Goal: Information Seeking & Learning: Find specific fact

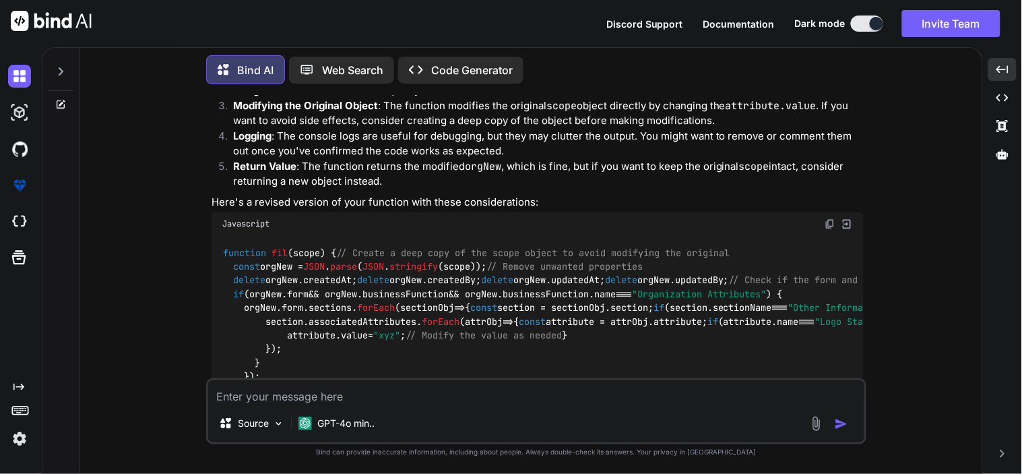
click at [341, 396] on textarea at bounding box center [536, 392] width 656 height 24
type textarea "h"
type textarea "x"
type textarea "ho"
type textarea "x"
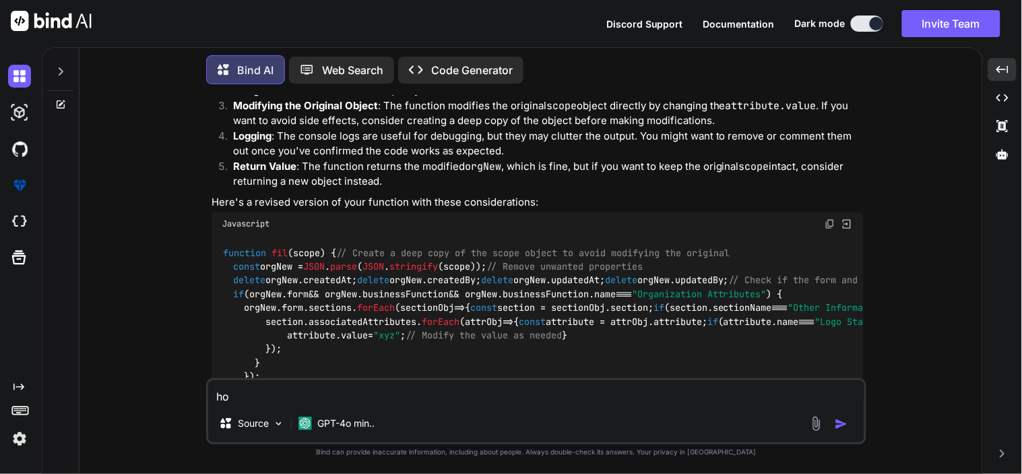
type textarea "how"
type textarea "x"
type textarea "how"
type textarea "x"
type textarea "how ot"
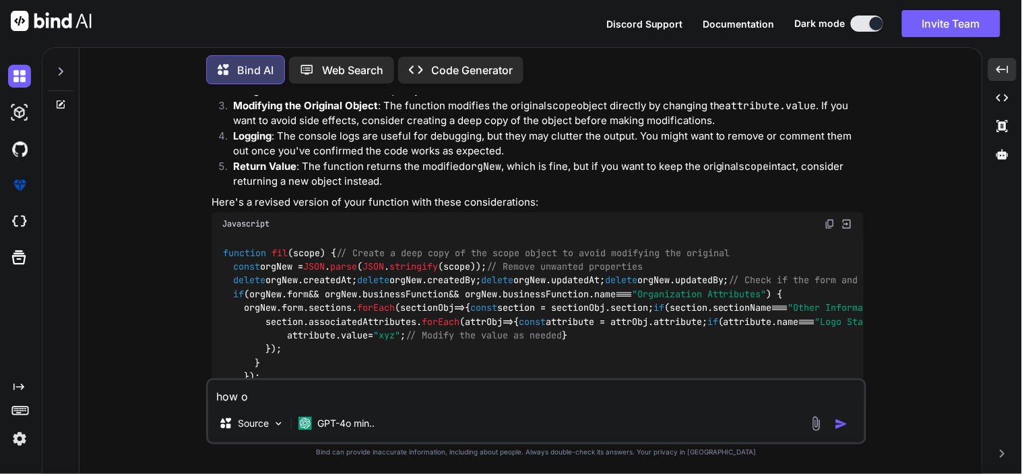
type textarea "x"
type textarea "how ot"
type textarea "x"
type textarea "how ot"
type textarea "x"
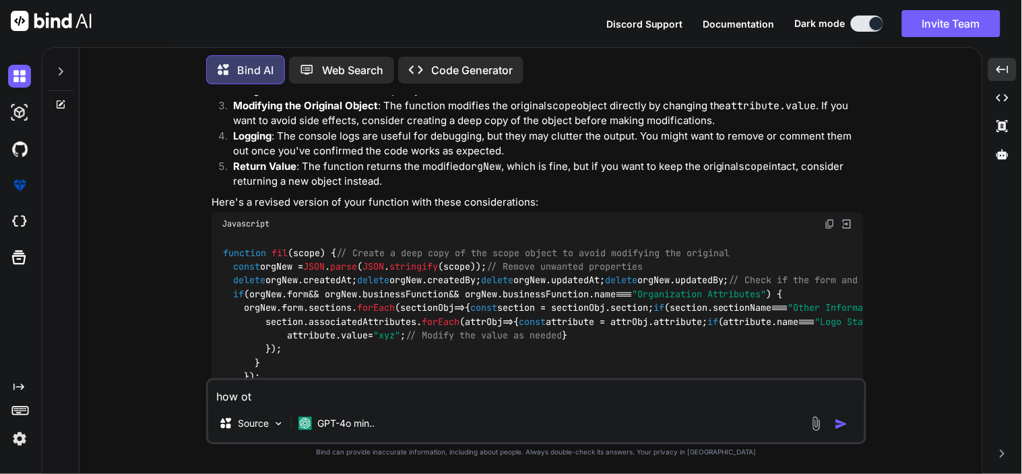
type textarea "how o"
type textarea "x"
type textarea "how"
type textarea "x"
type textarea "how t"
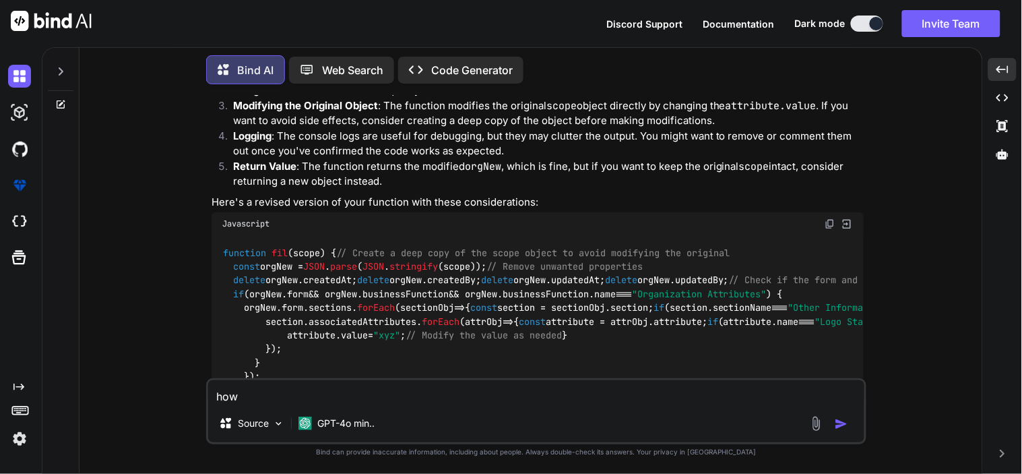
type textarea "x"
type textarea "how to"
type textarea "x"
type textarea "how to"
type textarea "x"
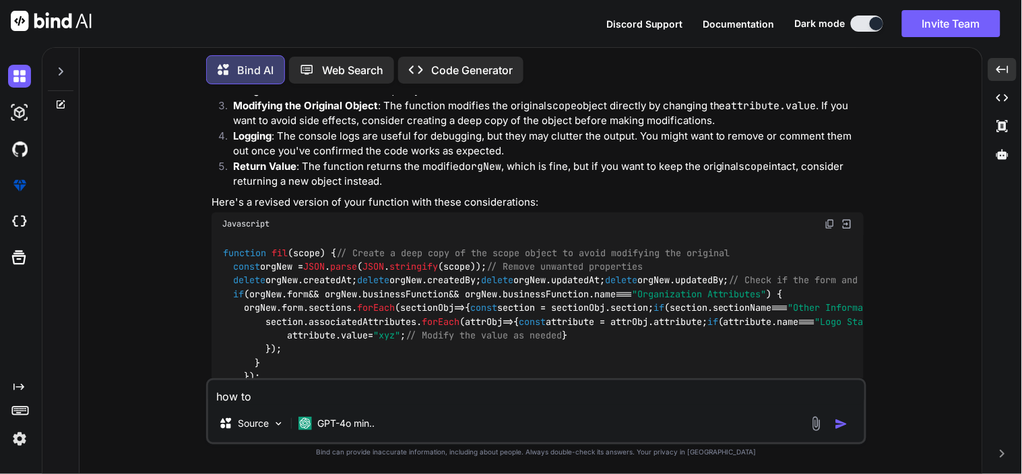
type textarea "how to g"
type textarea "x"
type textarea "how to gt"
type textarea "x"
type textarea "how to gt"
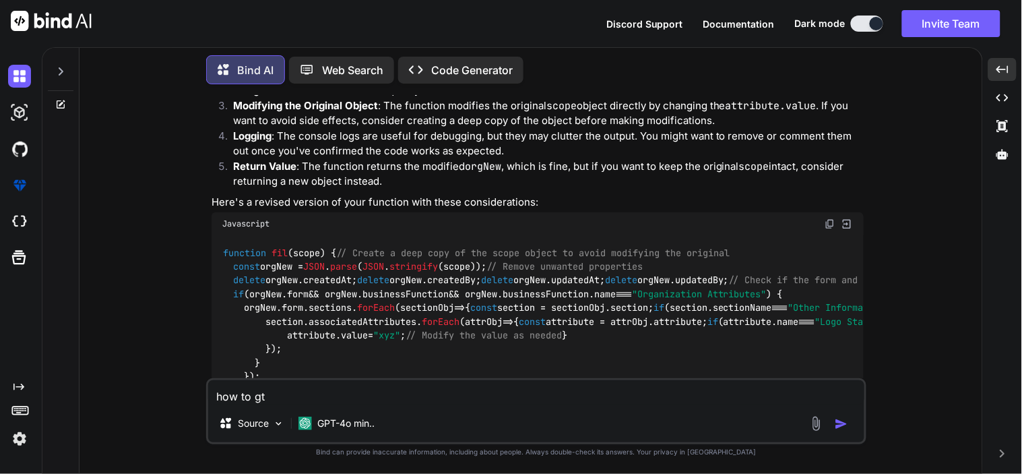
type textarea "x"
type textarea "how to gt"
type textarea "x"
type textarea "how to ge"
type textarea "x"
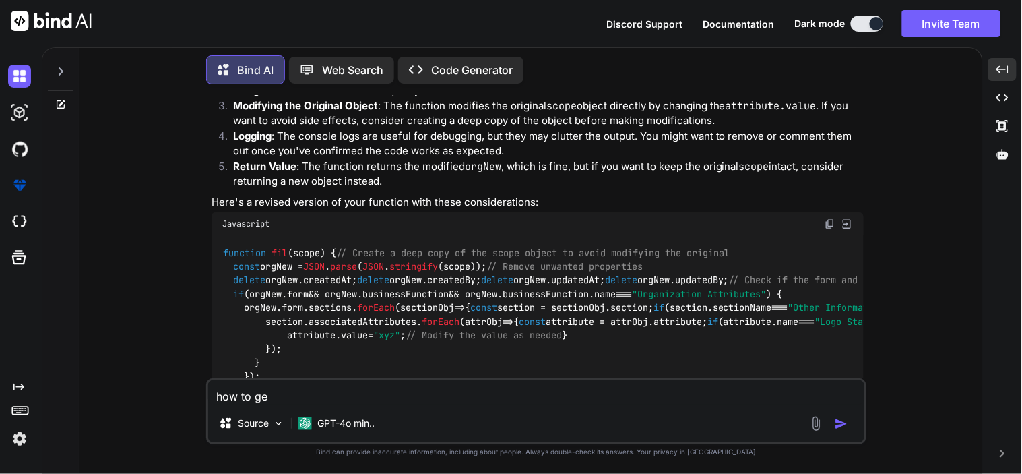
type textarea "how to get"
type textarea "x"
type textarea "how to get"
type textarea "x"
type textarea "how to get c"
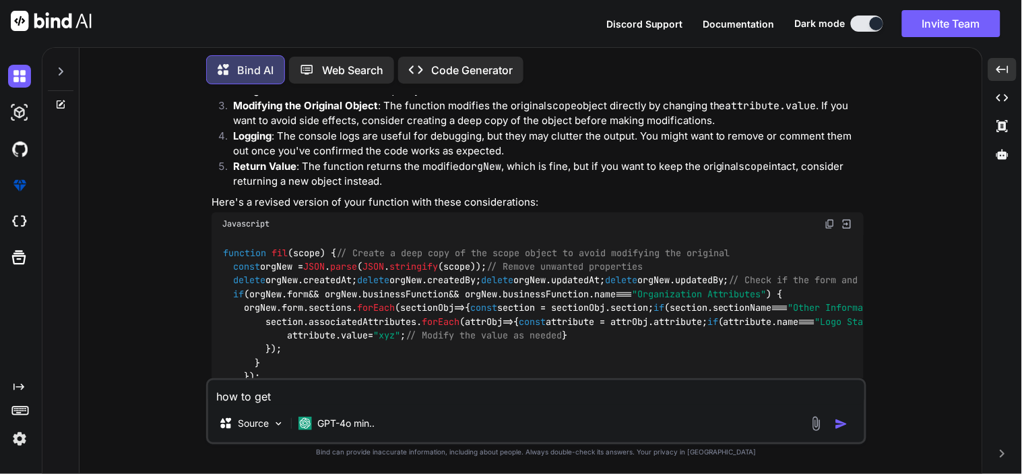
type textarea "x"
type textarea "how to get cu"
type textarea "x"
type textarea "how to get cuu"
type textarea "x"
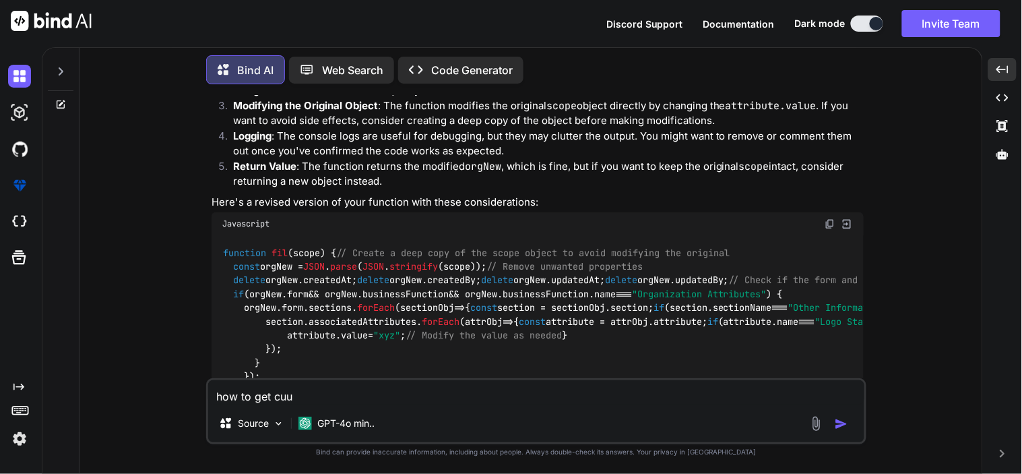
type textarea "how to get cuur"
type textarea "x"
type textarea "how to get cuure"
type textarea "x"
type textarea "how to get cuuren"
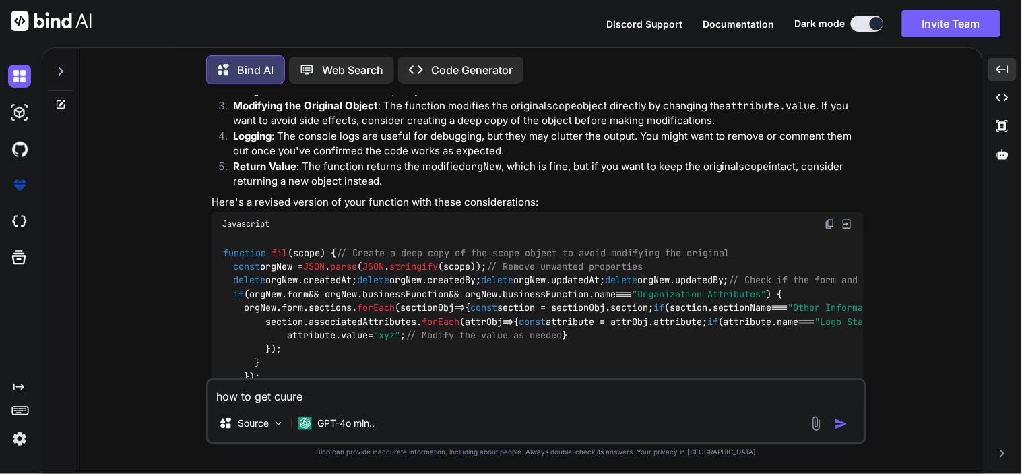
type textarea "x"
type textarea "how to get cuurent"
type textarea "x"
type textarea "how to get cuuren"
type textarea "x"
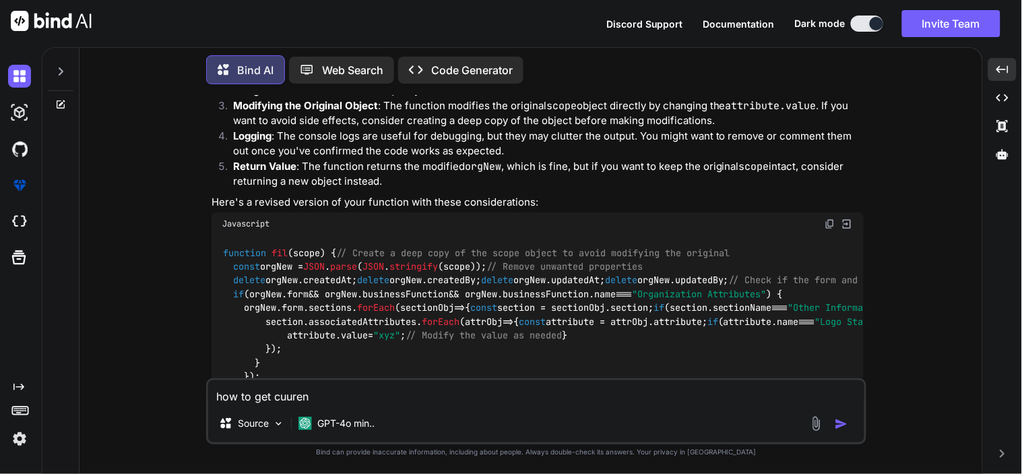
type textarea "how to get cuure"
type textarea "x"
type textarea "how to get cuur"
type textarea "x"
type textarea "how to get cuu"
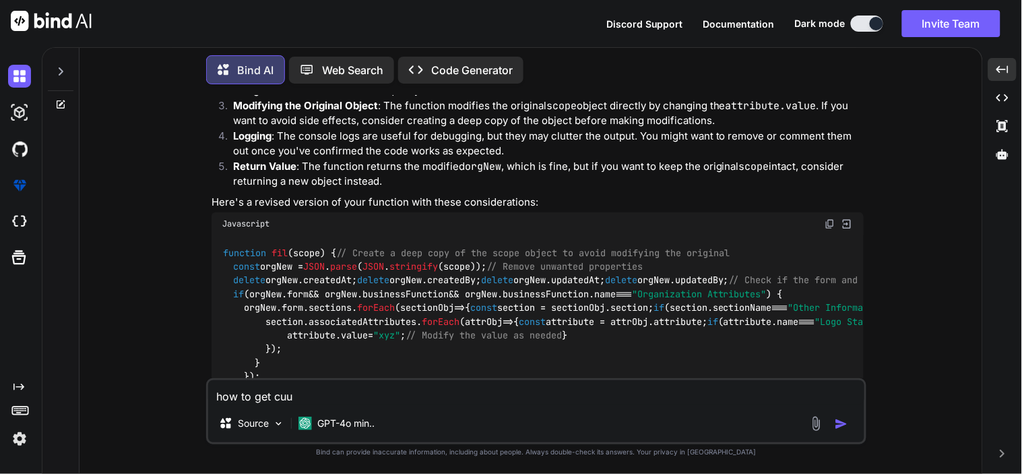
type textarea "x"
type textarea "how to get cu"
type textarea "x"
type textarea "how to get cur"
type textarea "x"
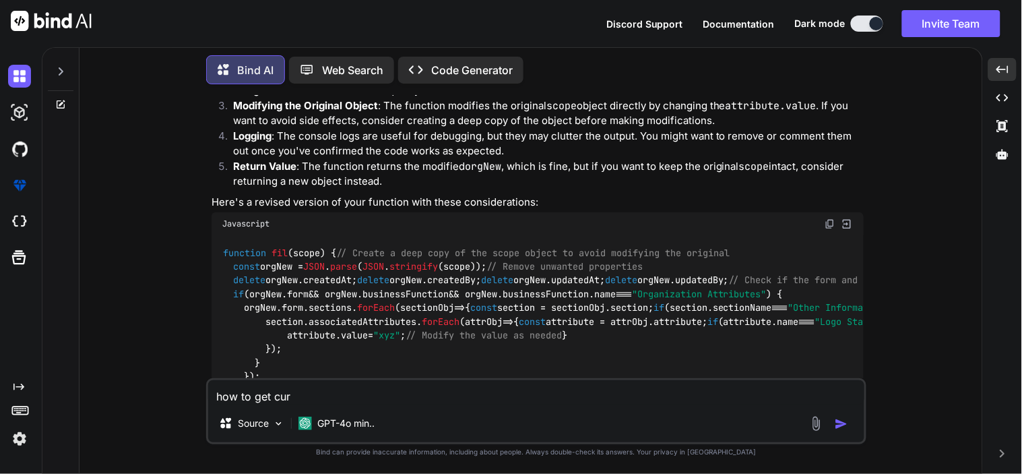
type textarea "how to get curr"
type textarea "x"
type textarea "how to get curre"
type textarea "x"
type textarea "how to get curren"
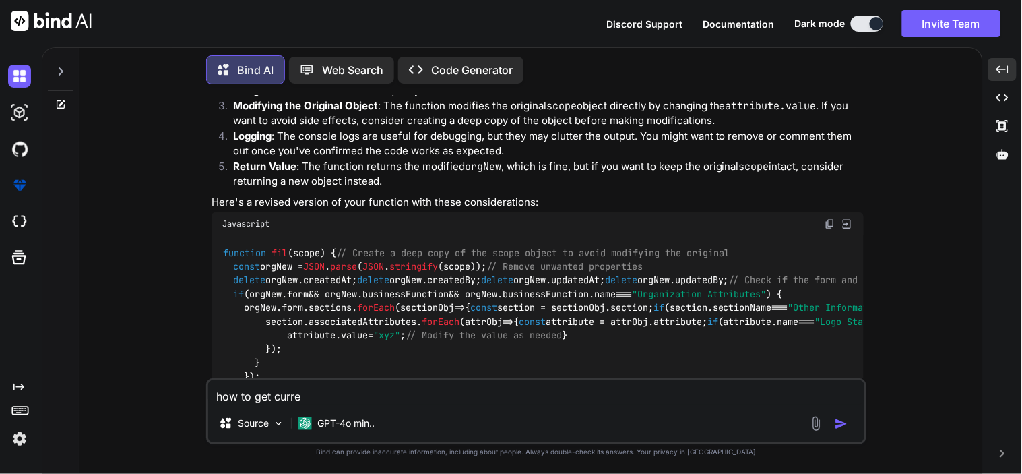
type textarea "x"
type textarea "how to get current"
type textarea "x"
type textarea "how to get current"
type textarea "x"
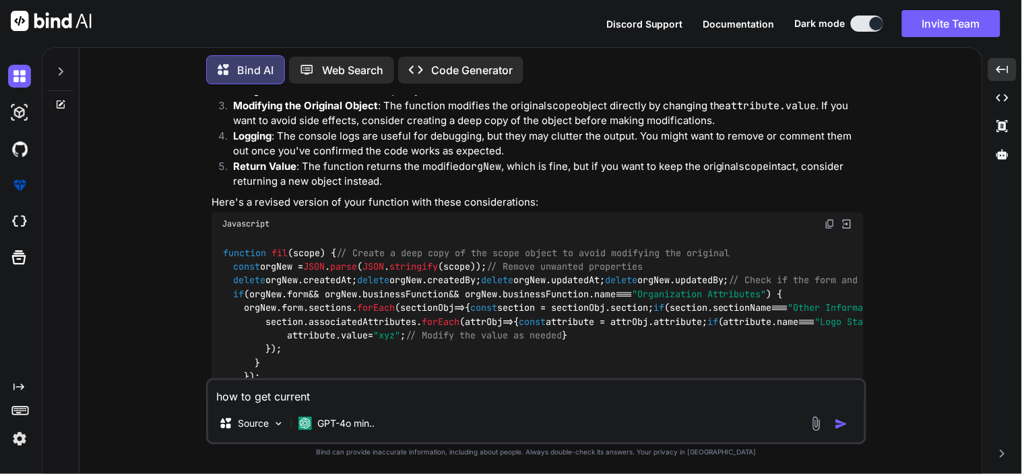
type textarea "how to get current d"
type textarea "x"
type textarea "how to get current da"
type textarea "x"
type textarea "how to get current dat"
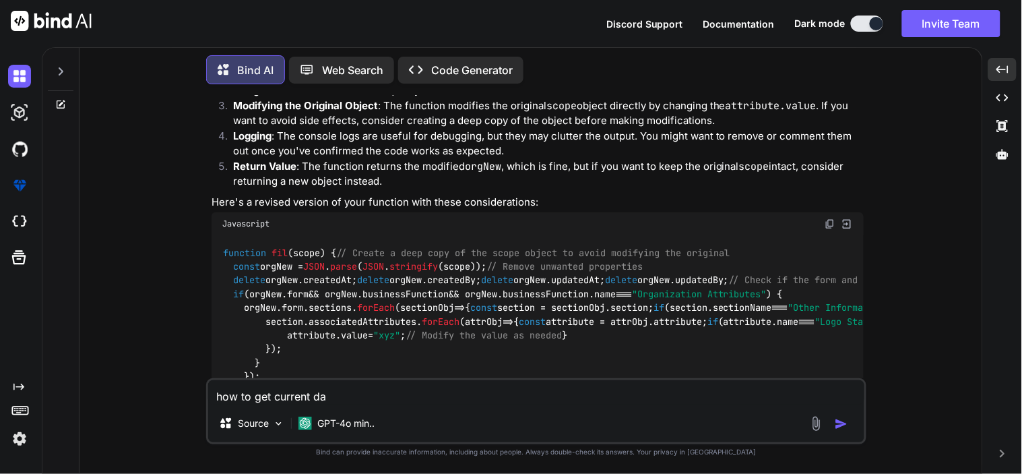
type textarea "x"
type textarea "how to get current date"
type textarea "x"
type textarea "how to get current date"
type textarea "x"
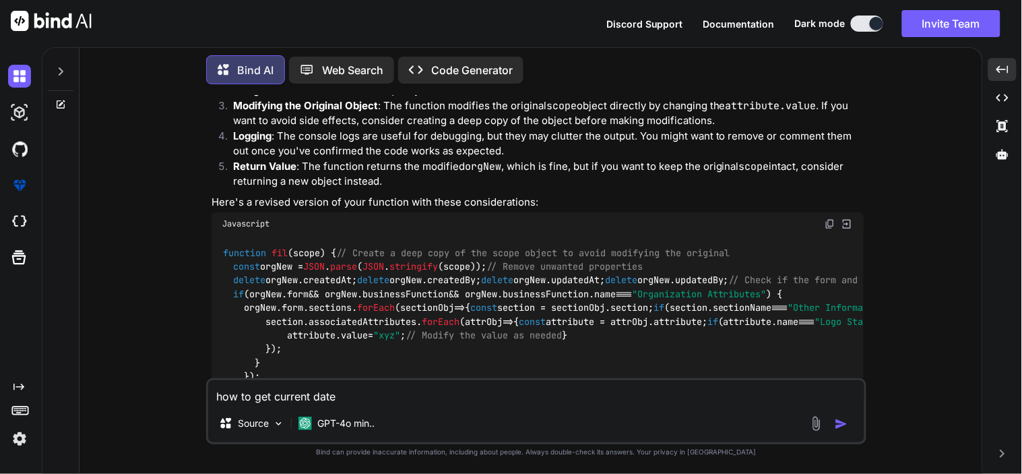
type textarea "how to get current date a"
type textarea "x"
type textarea "how to get current date an"
type textarea "x"
type textarea "how to get current date and"
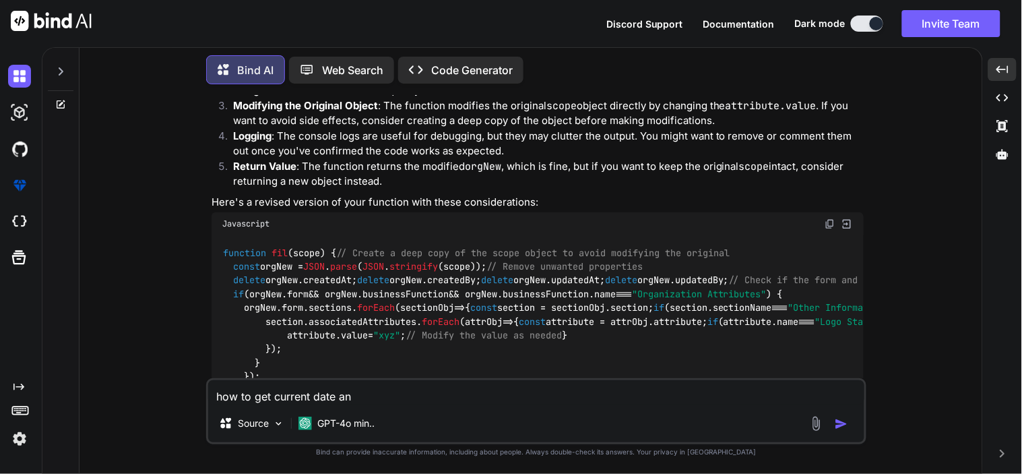
type textarea "x"
type textarea "how to get current date and"
type textarea "x"
type textarea "how to get current date and i"
type textarea "x"
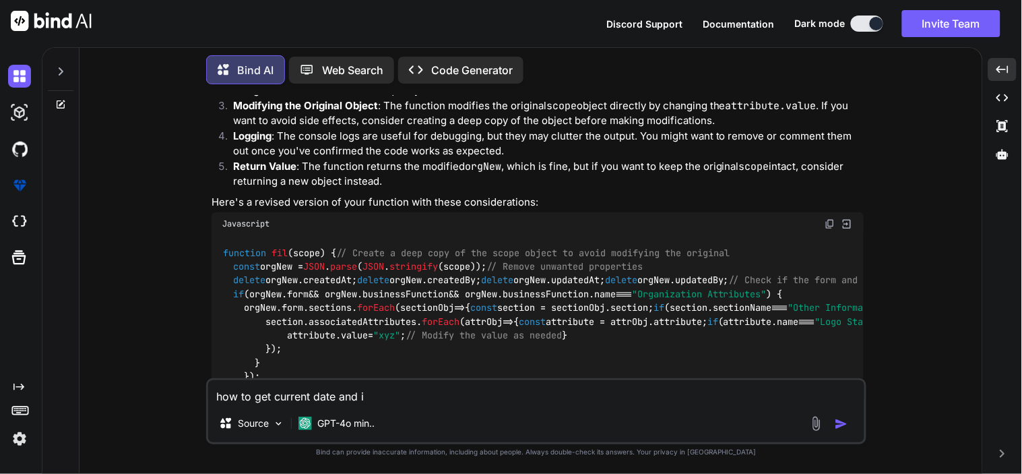
type textarea "how to get current date and in"
type textarea "x"
type textarea "how to get current date and ind"
type textarea "x"
type textarea "how to get current date and indi"
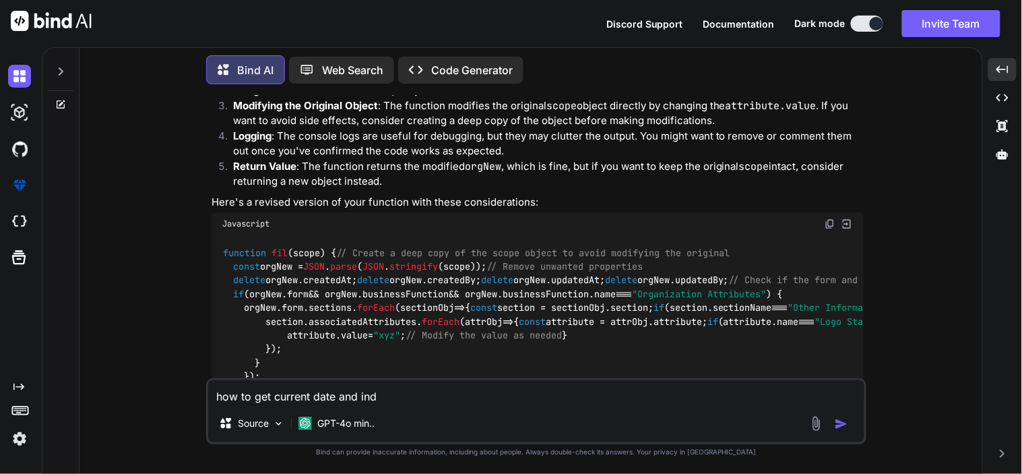
type textarea "x"
type textarea "how to get current date and [GEOGRAPHIC_DATA]"
type textarea "x"
type textarea "how to get current date and indian"
type textarea "x"
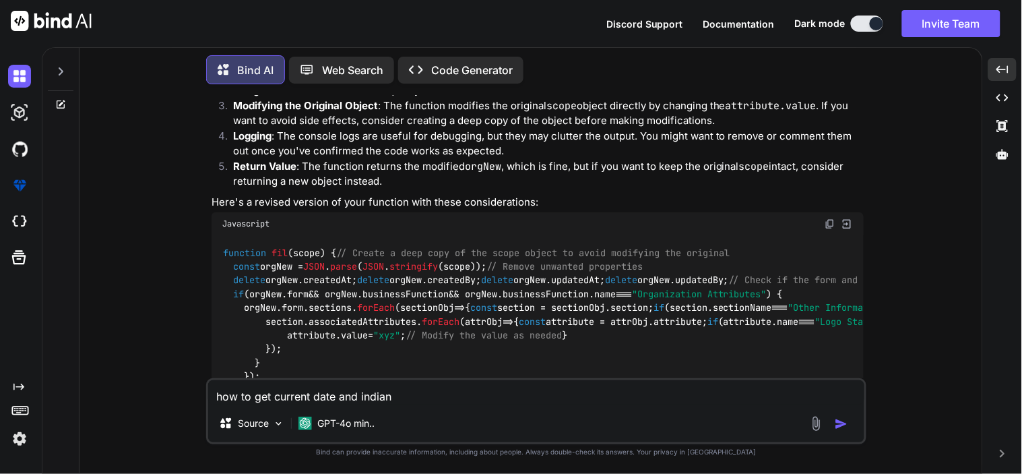
type textarea "how to get current date and indian"
type textarea "x"
type textarea "how to get current date and indian"
type textarea "x"
type textarea "how to get current date and [GEOGRAPHIC_DATA]"
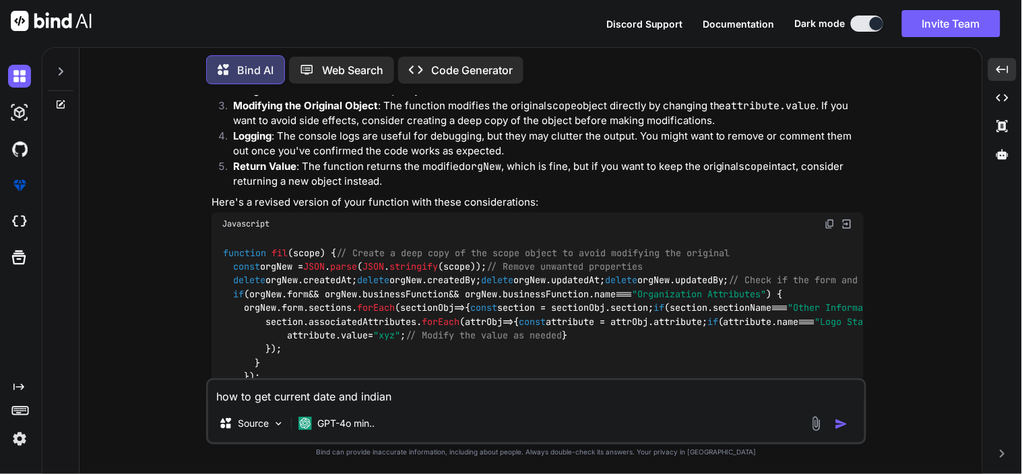
type textarea "x"
type textarea "how to get current date and indi"
type textarea "x"
type textarea "how to get current date and ind"
type textarea "x"
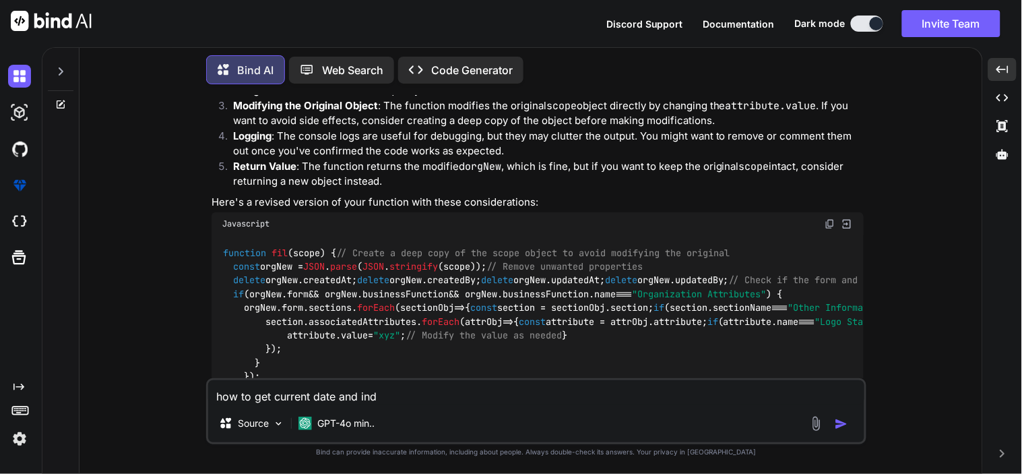
type textarea "how to get current date and in"
type textarea "x"
type textarea "how to get current date and i"
type textarea "x"
type textarea "how to get current date and"
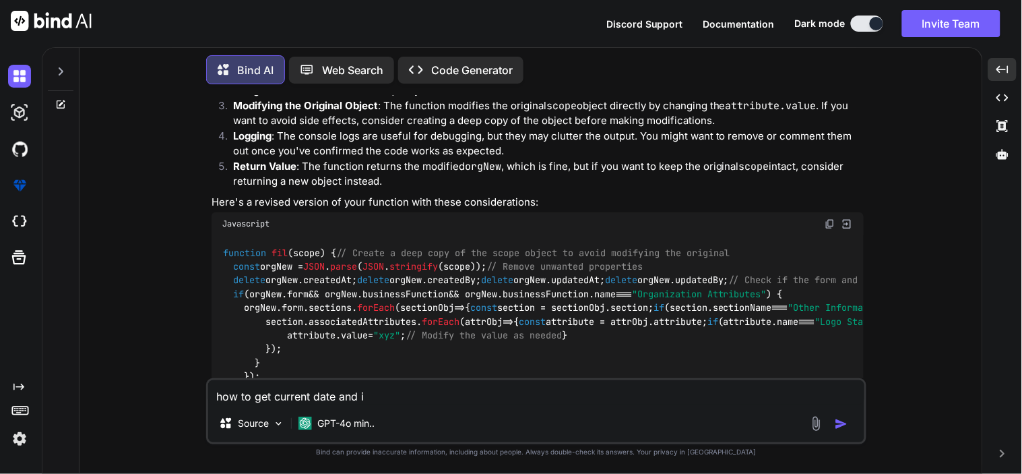
type textarea "x"
type textarea "how to get current date and I"
type textarea "x"
type textarea "how to get current date and IS"
type textarea "x"
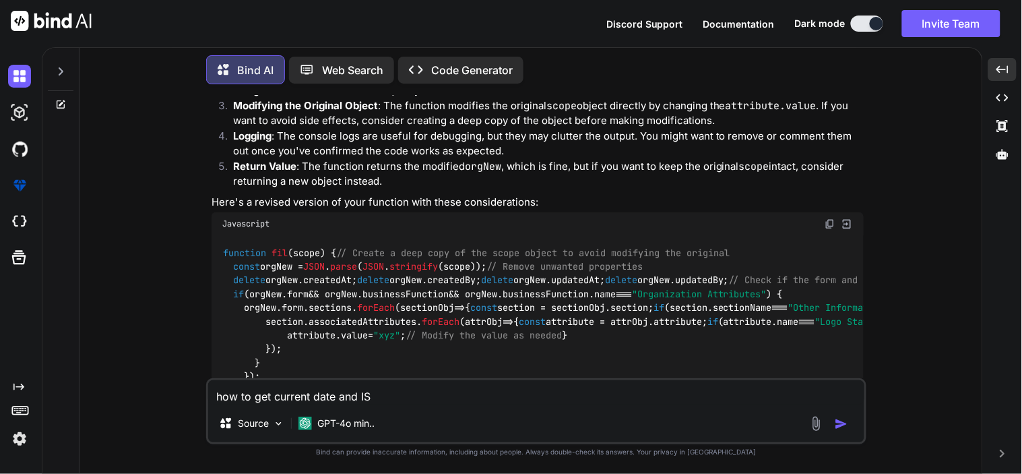
type textarea "how to get current date and IST"
type textarea "x"
type textarea "how to get current date and IST"
type textarea "x"
type textarea "how to get current date and IST t"
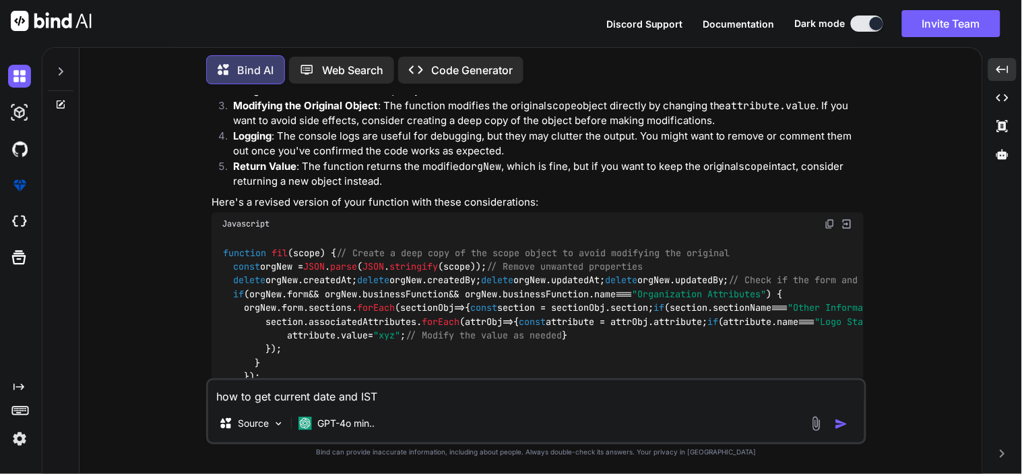
type textarea "x"
type textarea "how to get current date and IST ti"
type textarea "x"
type textarea "how to get current date and IST [PERSON_NAME]"
type textarea "x"
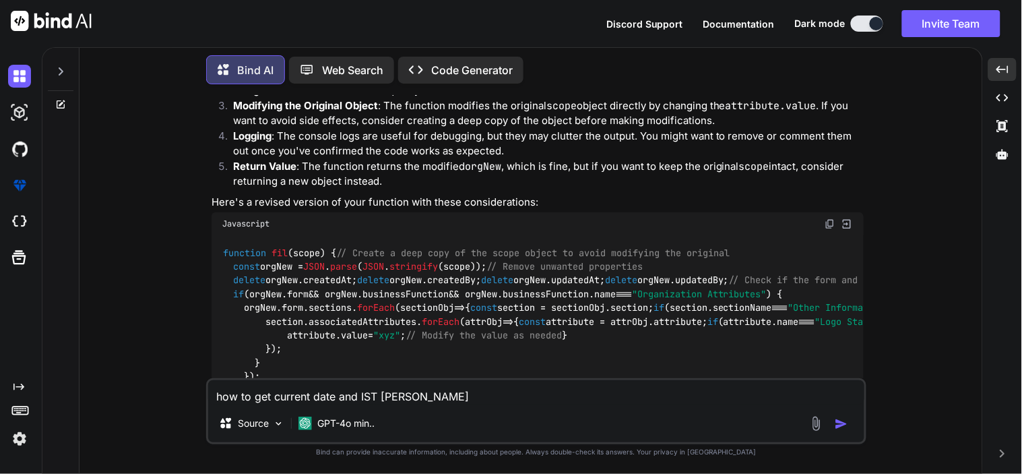
type textarea "how to get current date and IST time"
type textarea "x"
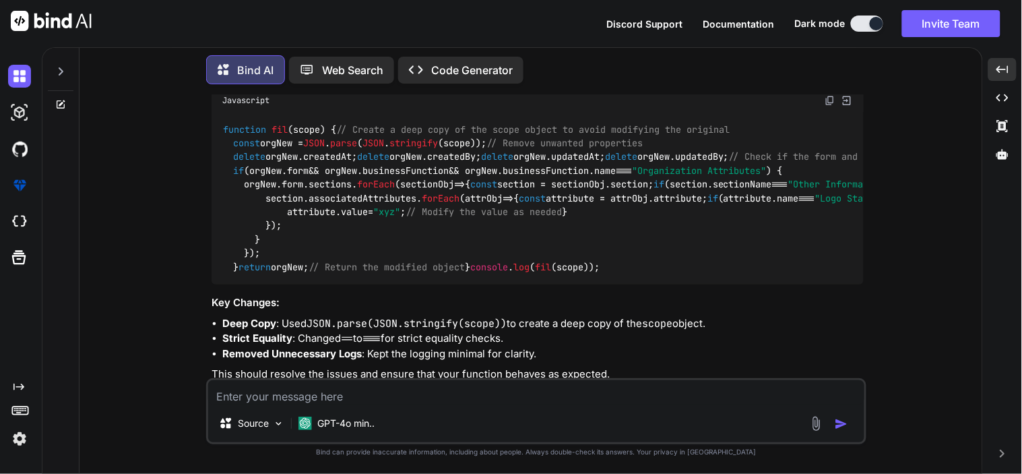
scroll to position [24728, 0]
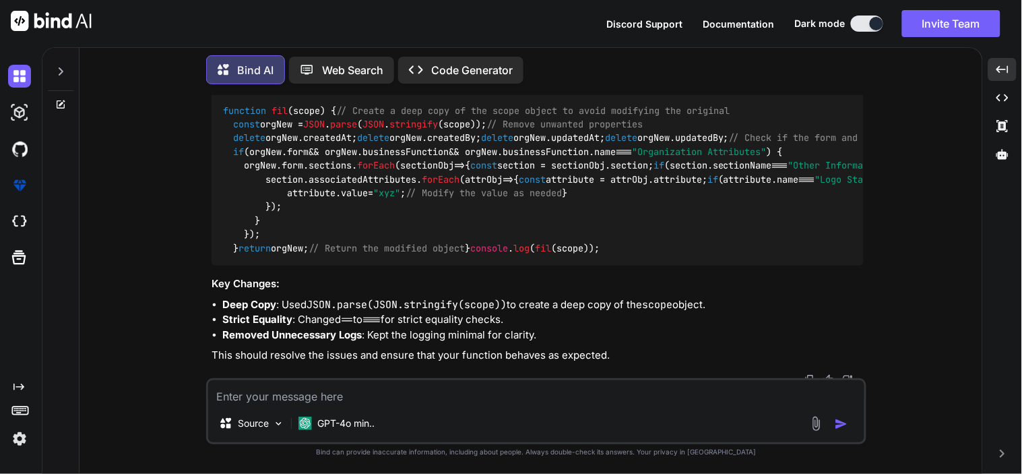
type textarea "i"
type textarea "x"
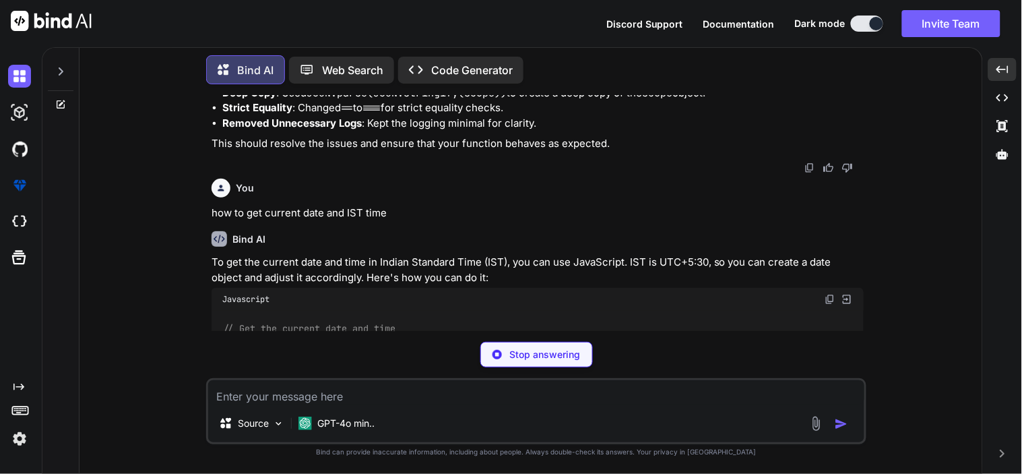
scroll to position [24940, 0]
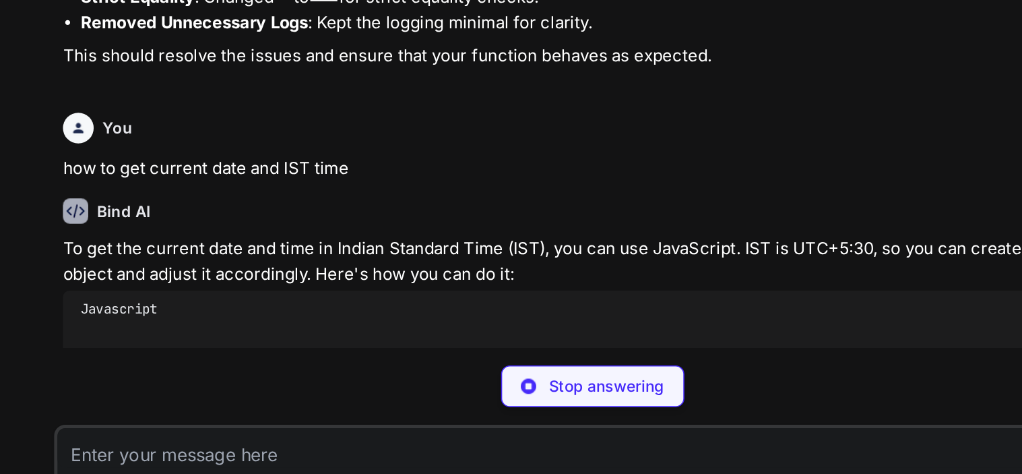
type textarea "x"
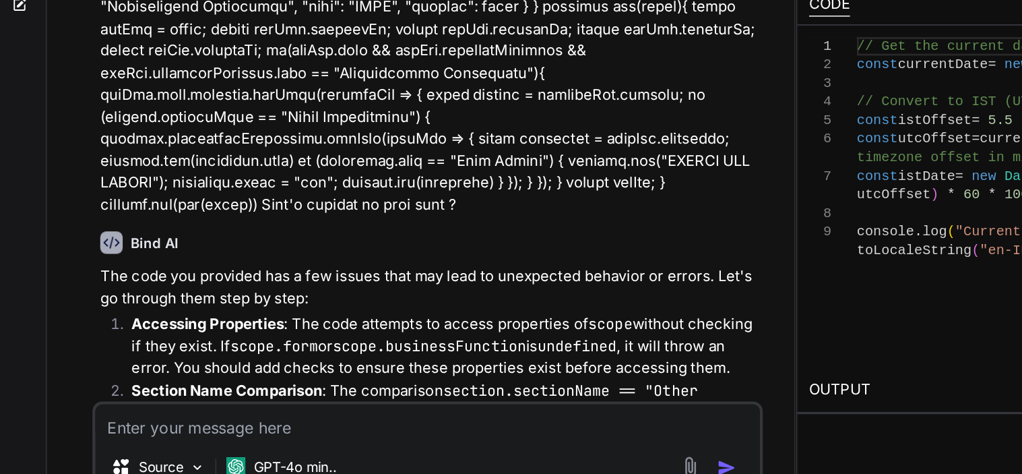
scroll to position [0, 0]
